Goal: Communication & Community: Participate in discussion

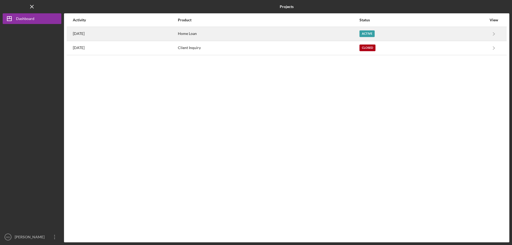
click at [92, 31] on div "[DATE]" at bounding box center [125, 33] width 104 height 13
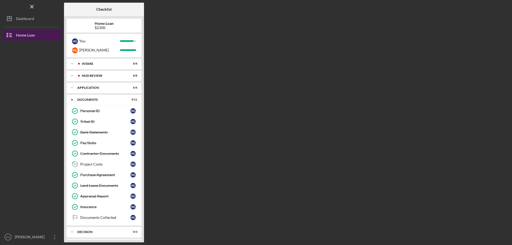
click at [28, 35] on div "Home Loan" at bounding box center [25, 36] width 19 height 12
click at [99, 165] on div "Project Costs" at bounding box center [105, 164] width 50 height 4
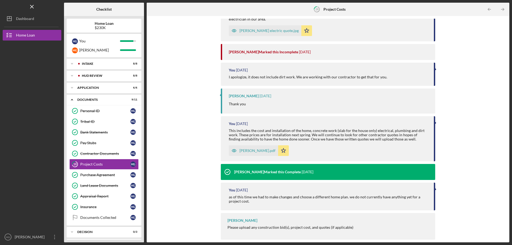
scroll to position [814, 0]
click at [252, 150] on div "[PERSON_NAME].pdf" at bounding box center [257, 150] width 36 height 4
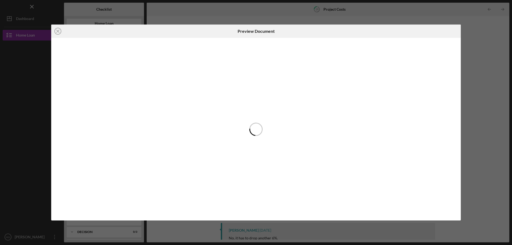
scroll to position [814, 0]
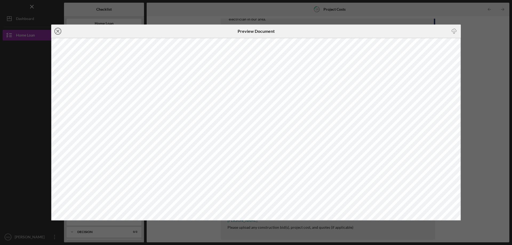
click at [56, 29] on icon "Icon/Close" at bounding box center [57, 31] width 13 height 13
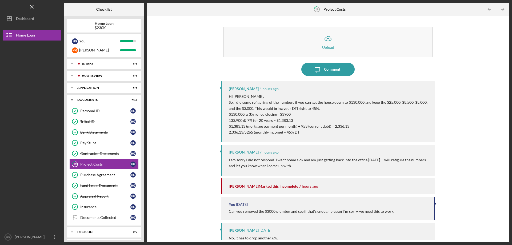
click at [188, 129] on div "Icon/Upload Upload Icon/Message Comment [PERSON_NAME] 4 hours ago Hi [PERSON_NA…" at bounding box center [327, 129] width 357 height 221
click at [327, 70] on div "Comment" at bounding box center [332, 69] width 16 height 13
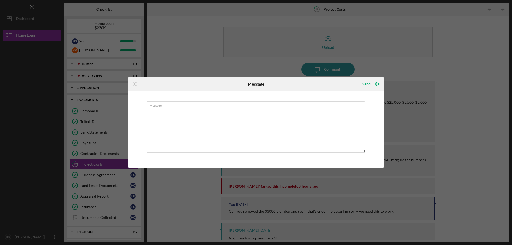
click at [136, 83] on icon "Icon/Menu Close" at bounding box center [134, 83] width 13 height 13
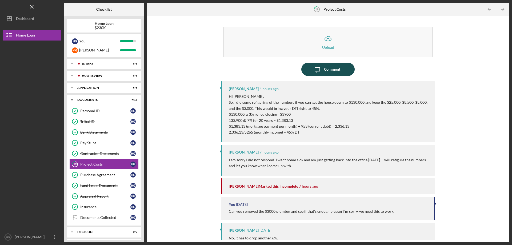
click at [327, 72] on div "Comment" at bounding box center [332, 69] width 16 height 13
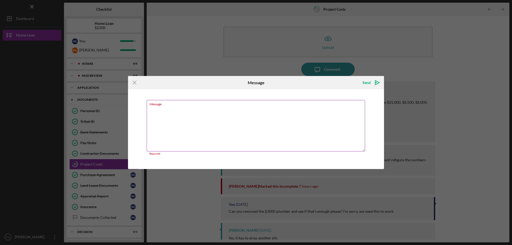
click at [224, 121] on textarea "Message" at bounding box center [256, 125] width 218 height 51
click at [135, 83] on line at bounding box center [134, 82] width 3 height 3
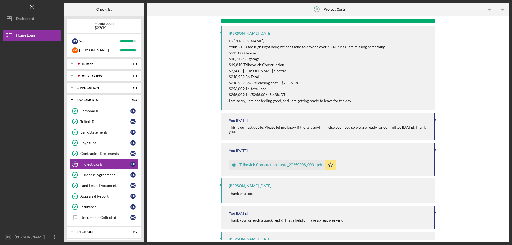
scroll to position [533, 0]
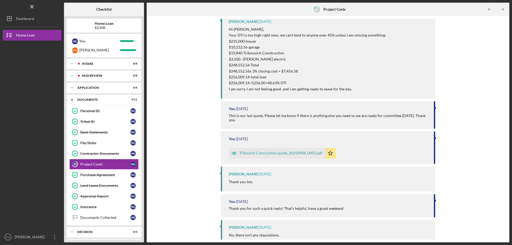
click at [269, 152] on div "Tribovich Consruction quote_20250908_0001.pdf" at bounding box center [280, 153] width 83 height 4
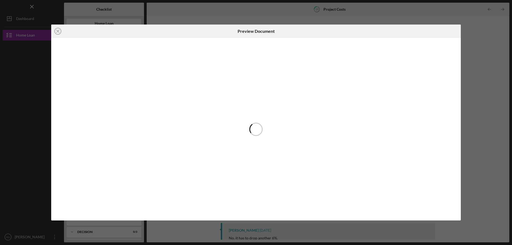
scroll to position [557, 0]
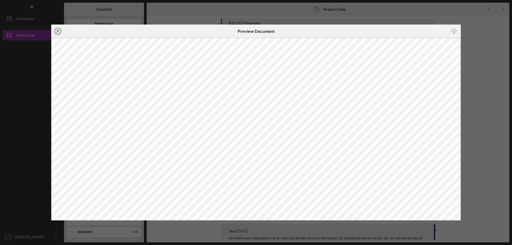
click at [58, 29] on icon "Icon/Close" at bounding box center [57, 31] width 13 height 13
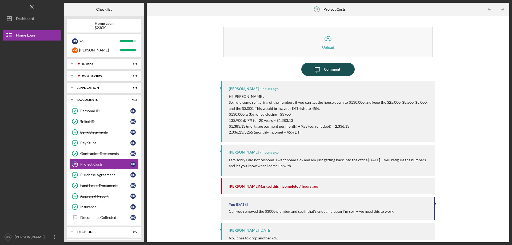
click at [332, 71] on div "Comment" at bounding box center [332, 69] width 16 height 13
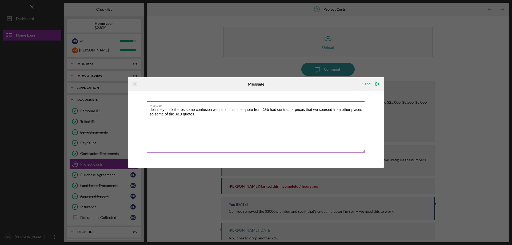
click at [312, 109] on textarea "definitely think theres some confusion with all of this. the quote from J&b had…" at bounding box center [256, 126] width 218 height 51
click at [332, 114] on textarea "definitely think theres some confusion with all of this. the quote from J&b had…" at bounding box center [256, 126] width 218 height 51
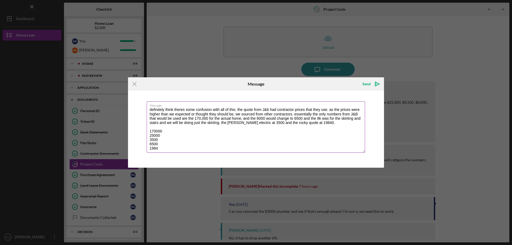
type textarea "definitely think theres some confusion with all of this. the quote from J&b had…"
click at [133, 84] on icon "Icon/Menu Close" at bounding box center [134, 83] width 13 height 13
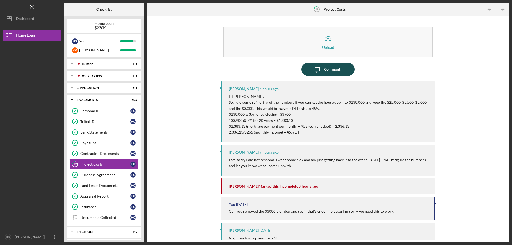
click at [329, 70] on div "Comment" at bounding box center [332, 69] width 16 height 13
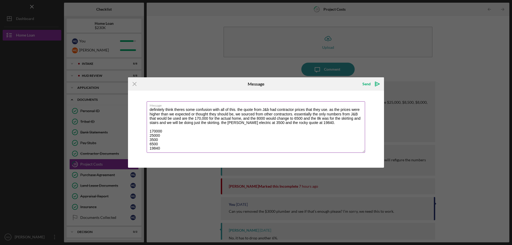
click at [164, 132] on textarea "definitely think theres some confusion with all of this. the quote from J&b had…" at bounding box center [256, 126] width 218 height 51
click at [161, 136] on textarea "definitely think theres some confusion with all of this. the quote from J&b had…" at bounding box center [256, 126] width 218 height 51
click at [166, 140] on textarea "definitely think theres some confusion with all of this. the quote from J&b had…" at bounding box center [256, 126] width 218 height 51
click at [167, 144] on textarea "definitely think theres some confusion with all of this. the quote from J&b had…" at bounding box center [256, 126] width 218 height 51
click at [171, 148] on textarea "definitely think theres some confusion with all of this. the quote from J&b had…" at bounding box center [256, 126] width 218 height 51
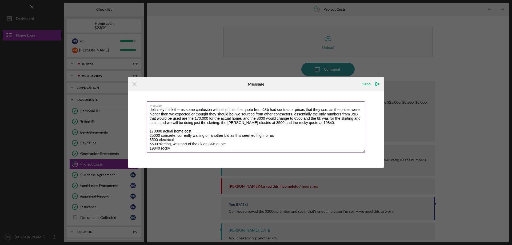
click at [318, 123] on textarea "definitely think theres some confusion with all of this. the quote from J&b had…" at bounding box center [256, 126] width 218 height 51
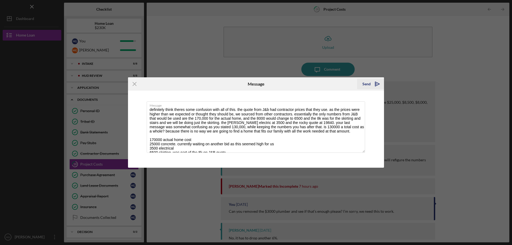
type textarea "definitely think theres some confusion with all of this. the quote from J&b had…"
click at [368, 83] on div "Send" at bounding box center [366, 84] width 8 height 11
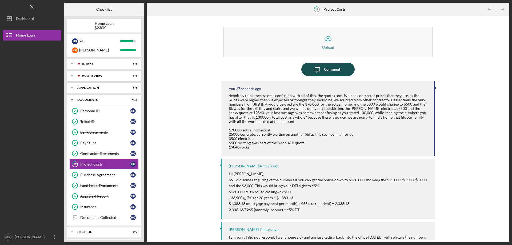
click at [331, 68] on div "Comment" at bounding box center [332, 69] width 16 height 13
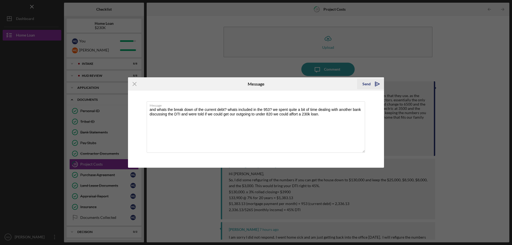
type textarea "and whats the break down of the current debt? whats included in the 953? we spe…"
click at [369, 86] on div "Send" at bounding box center [366, 84] width 8 height 11
